Goal: Task Accomplishment & Management: Complete application form

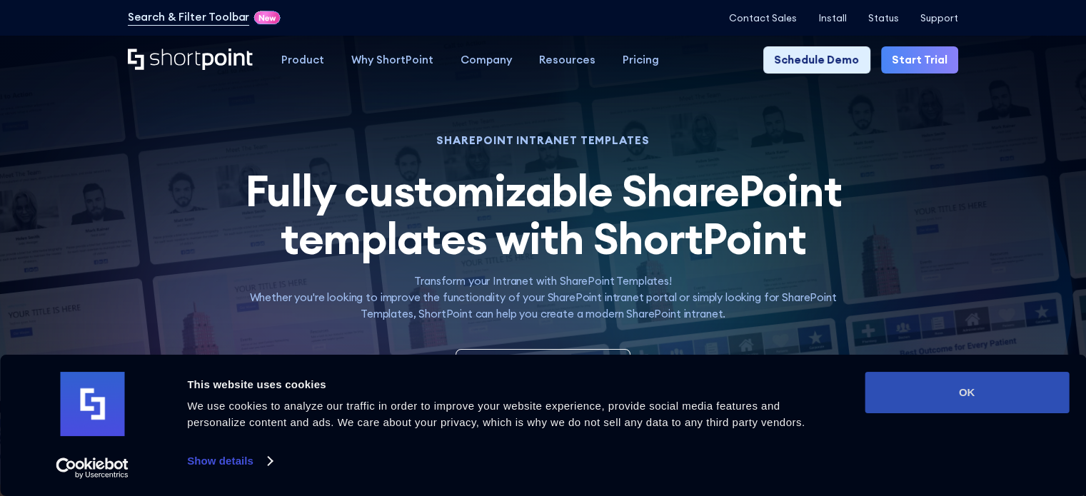
click at [1028, 396] on button "OK" at bounding box center [966, 392] width 204 height 41
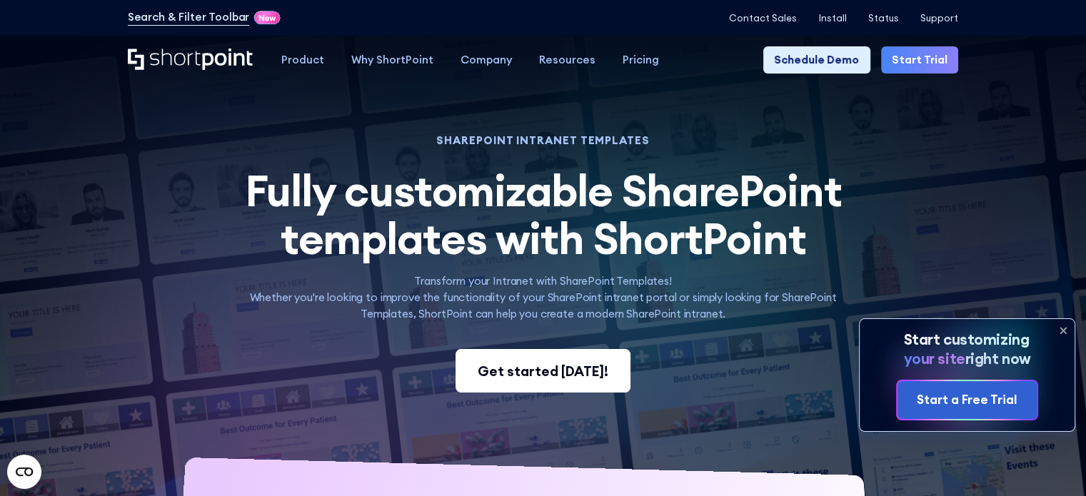
click at [544, 318] on p "Transform your Intranet with SharePoint Templates! Whether you're looking to im…" at bounding box center [543, 297] width 635 height 49
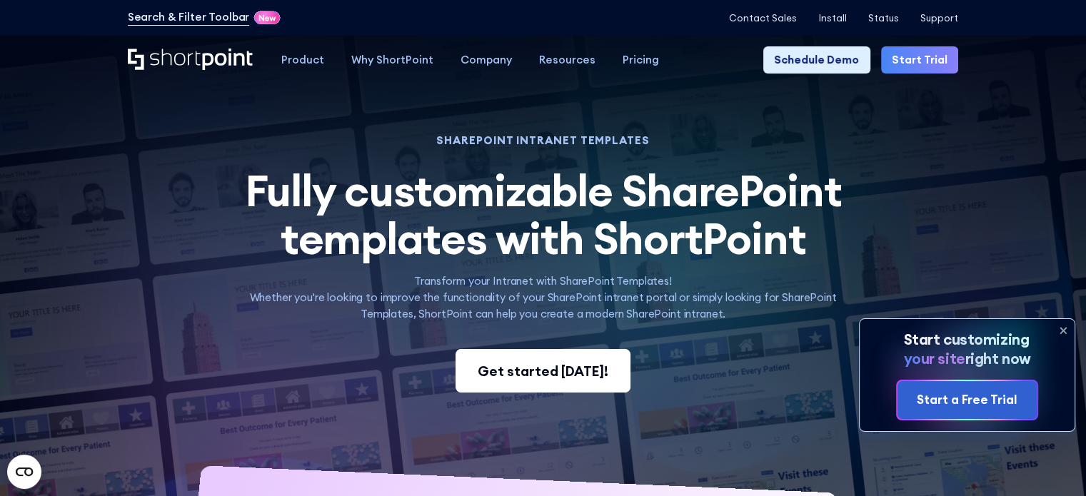
click at [533, 361] on link "Get started [DATE]!" at bounding box center [543, 371] width 176 height 44
